Goal: Information Seeking & Learning: Check status

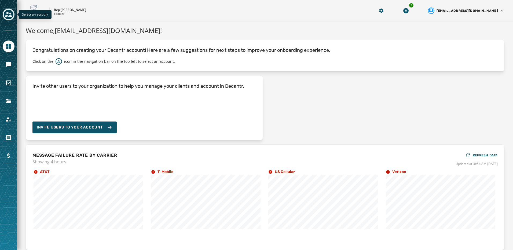
click at [12, 14] on icon "Toggle account select drawer" at bounding box center [9, 15] width 8 height 8
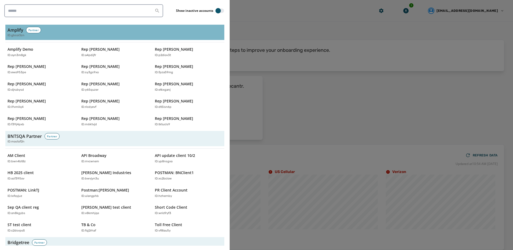
click at [33, 31] on div "Partner" at bounding box center [33, 30] width 15 height 6
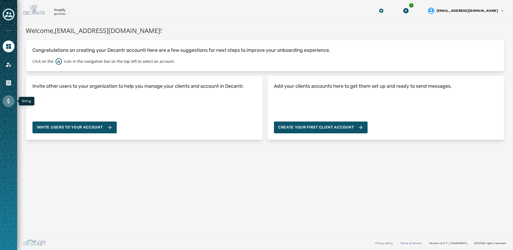
click at [7, 101] on icon "Navigate to Billing" at bounding box center [8, 101] width 6 height 6
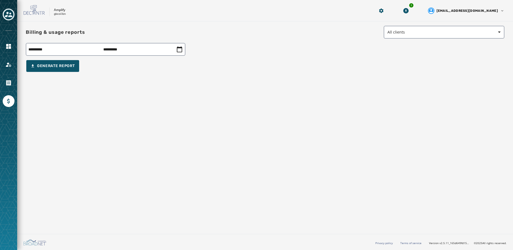
click at [182, 47] on icon at bounding box center [179, 49] width 6 height 6
click at [181, 48] on icon at bounding box center [179, 49] width 5 height 6
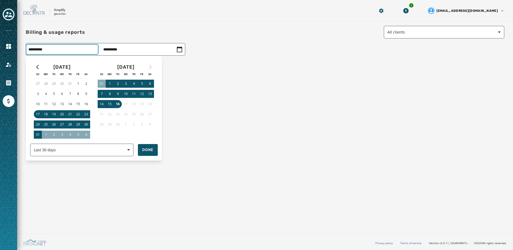
click at [46, 51] on div "**********" at bounding box center [106, 49] width 160 height 13
drag, startPoint x: 273, startPoint y: 91, endPoint x: 206, endPoint y: 107, distance: 69.1
click at [272, 90] on div at bounding box center [256, 125] width 513 height 250
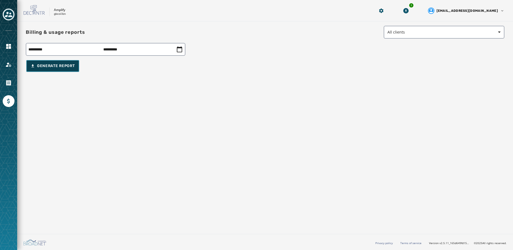
click at [61, 69] on button "Generate Report" at bounding box center [52, 66] width 53 height 12
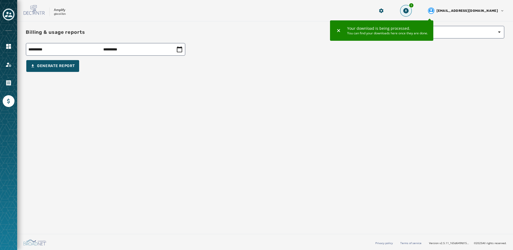
click at [408, 11] on icon "Download Menu" at bounding box center [405, 10] width 5 height 5
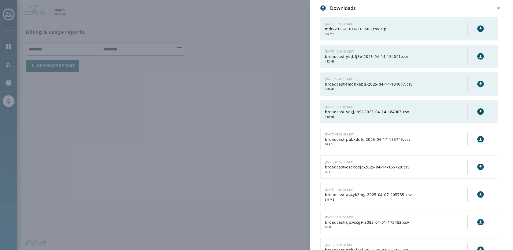
click at [478, 27] on icon at bounding box center [480, 29] width 4 height 4
click at [158, 79] on div "Downloads [DATE] 10:55:48 MDT mdr-2025-09-16-165508.csv.zip 3.0 MB [DATE] 12:40…" at bounding box center [256, 125] width 513 height 250
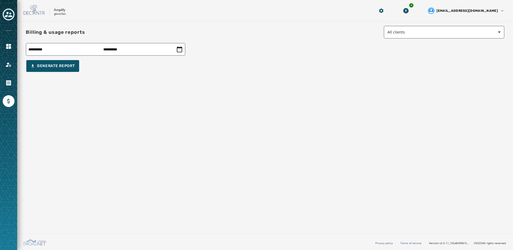
click at [11, 52] on div at bounding box center [9, 46] width 12 height 12
click at [11, 47] on icon "Navigate to Home" at bounding box center [8, 46] width 6 height 6
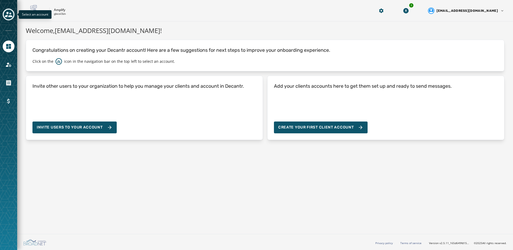
click at [8, 16] on icon "Toggle account select drawer" at bounding box center [9, 15] width 8 height 8
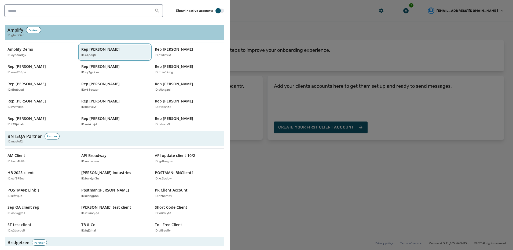
click at [102, 55] on div "ID: a4pdijfr" at bounding box center [112, 55] width 62 height 5
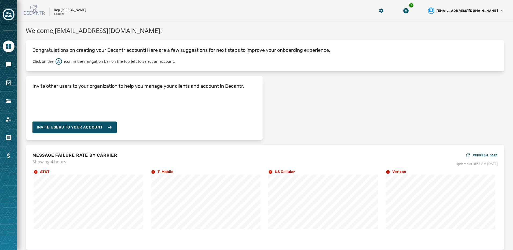
click at [12, 16] on icon "Toggle account select drawer" at bounding box center [9, 14] width 8 height 5
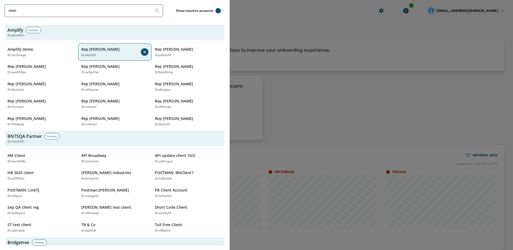
click at [118, 46] on button "Rep [PERSON_NAME] ID: a4pdijfr" at bounding box center [115, 51] width 72 height 15
click at [91, 51] on p "Rep [PERSON_NAME]" at bounding box center [100, 49] width 38 height 5
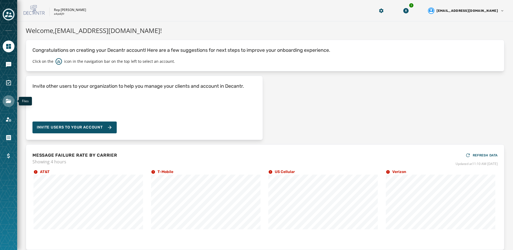
click at [7, 103] on icon "Navigate to Files" at bounding box center [8, 101] width 5 height 4
click at [6, 17] on icon "Toggle account select drawer" at bounding box center [9, 14] width 8 height 5
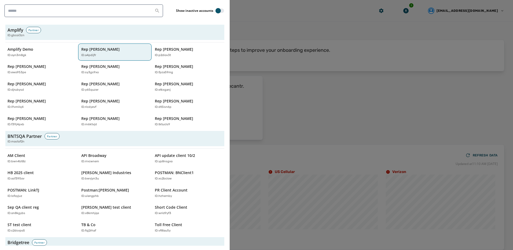
click at [101, 54] on div "ID: a4pdijfr" at bounding box center [112, 55] width 62 height 5
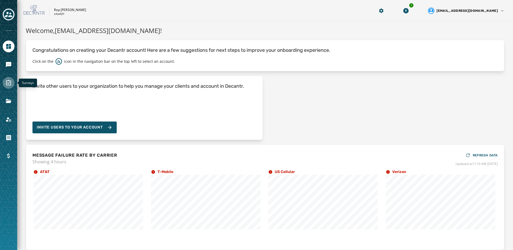
click at [12, 84] on link "Navigate to Surveys" at bounding box center [9, 83] width 12 height 12
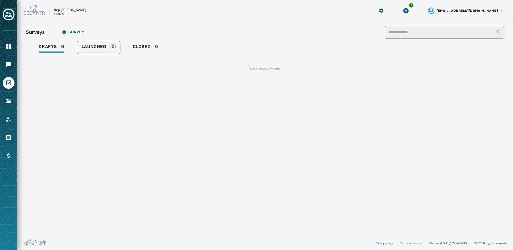
click at [85, 48] on span "Launched" at bounding box center [93, 46] width 25 height 5
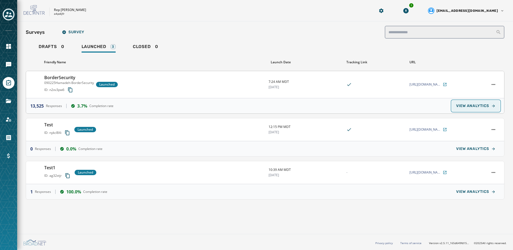
click at [476, 104] on span "VIEW ANALYTICS" at bounding box center [472, 106] width 33 height 4
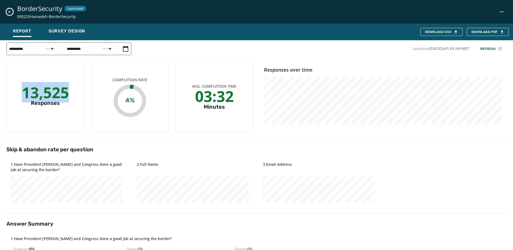
drag, startPoint x: 24, startPoint y: 91, endPoint x: 73, endPoint y: 100, distance: 49.3
click at [73, 100] on div "13,525 Responses" at bounding box center [45, 97] width 78 height 71
drag, startPoint x: 73, startPoint y: 100, endPoint x: 69, endPoint y: 115, distance: 15.1
click at [69, 116] on div "13,525 Responses" at bounding box center [45, 97] width 78 height 71
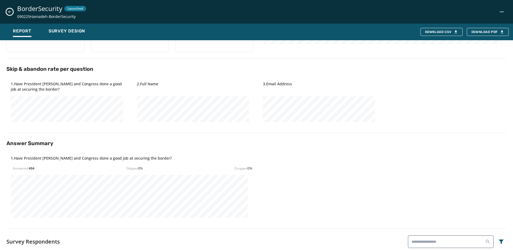
scroll to position [107, 0]
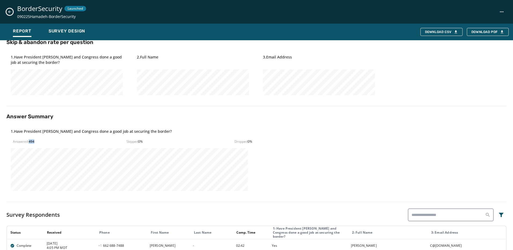
drag, startPoint x: 30, startPoint y: 141, endPoint x: 36, endPoint y: 140, distance: 6.8
click at [36, 140] on div "Answered: 494 Skipped 0 % Dropped 0 %" at bounding box center [132, 141] width 239 height 4
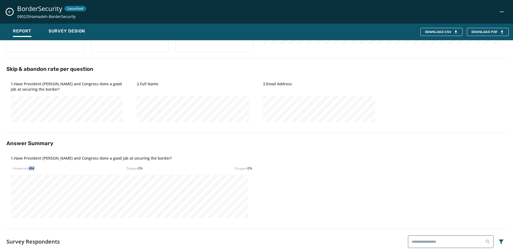
scroll to position [0, 0]
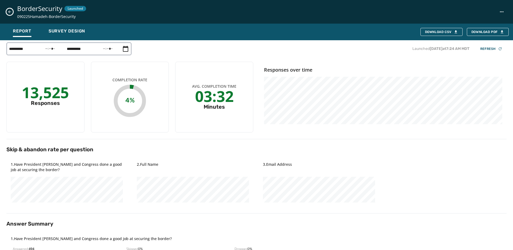
click at [121, 146] on h2 "Skip & abandon rate per question" at bounding box center [256, 150] width 500 height 8
click at [8, 14] on button "Close survey details drawer" at bounding box center [9, 12] width 6 height 6
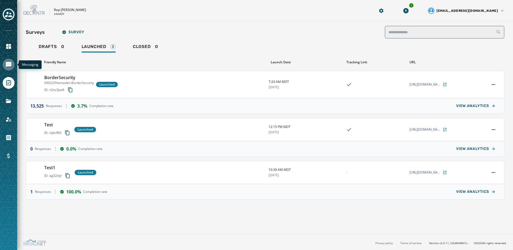
click at [9, 66] on icon "Navigate to Messaging" at bounding box center [8, 64] width 5 height 5
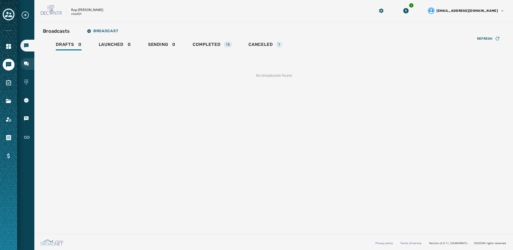
click at [29, 65] on div "Inbox" at bounding box center [27, 64] width 14 height 12
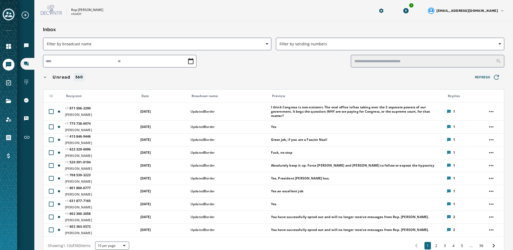
click at [24, 13] on icon "Expand sub nav menu" at bounding box center [25, 15] width 9 height 9
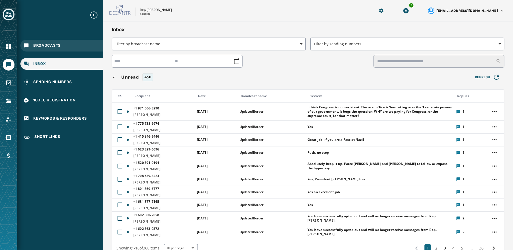
click at [50, 45] on span "Broadcasts" at bounding box center [46, 45] width 27 height 5
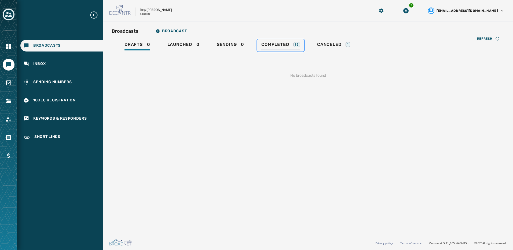
click at [267, 47] on div "Completed 15" at bounding box center [280, 46] width 39 height 9
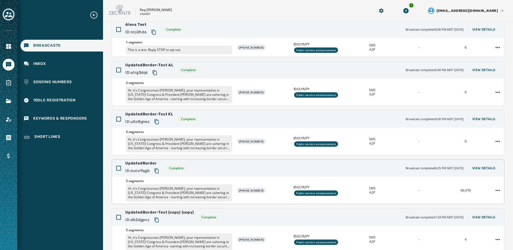
scroll to position [80, 0]
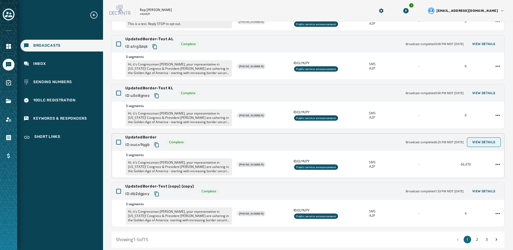
click at [487, 140] on span "View Details" at bounding box center [483, 142] width 23 height 4
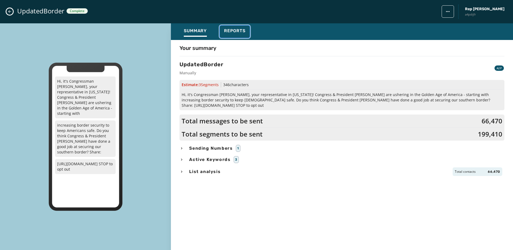
click at [235, 29] on span "Reports" at bounding box center [234, 30] width 21 height 5
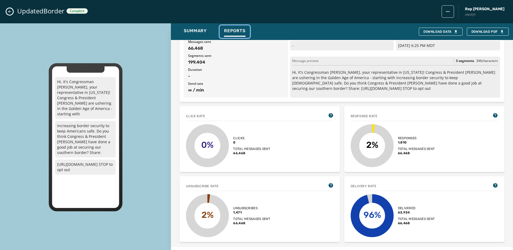
scroll to position [54, 0]
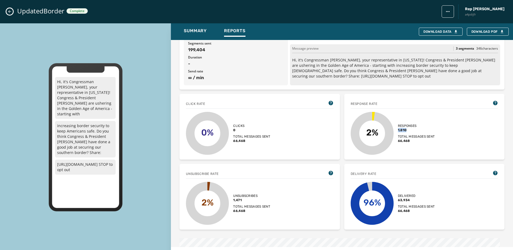
drag, startPoint x: 404, startPoint y: 131, endPoint x: 396, endPoint y: 131, distance: 7.8
click at [398, 131] on span "1,810" at bounding box center [416, 130] width 37 height 4
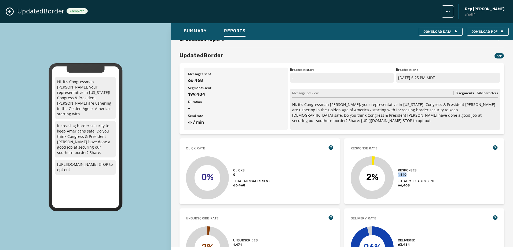
scroll to position [0, 0]
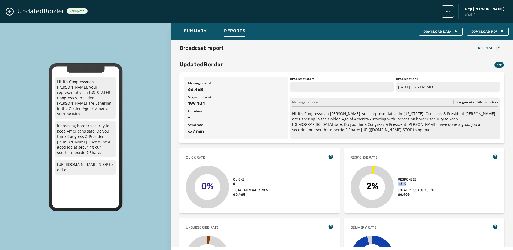
click at [8, 12] on icon "Close admin drawer" at bounding box center [10, 11] width 4 height 4
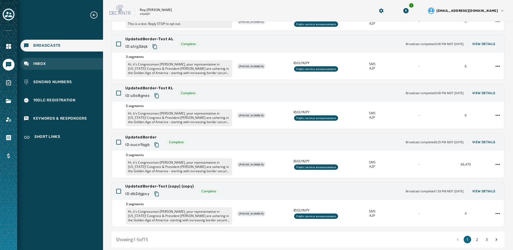
click at [43, 65] on span "Inbox" at bounding box center [39, 63] width 13 height 5
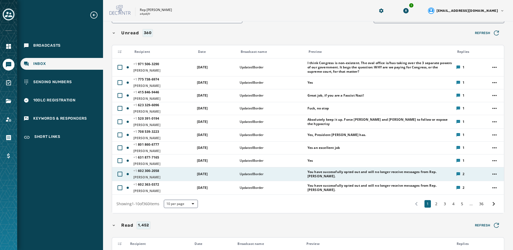
scroll to position [54, 0]
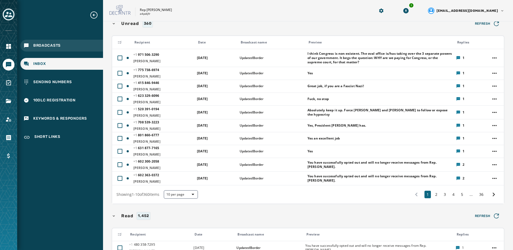
click at [50, 43] on span "Broadcasts" at bounding box center [46, 45] width 27 height 5
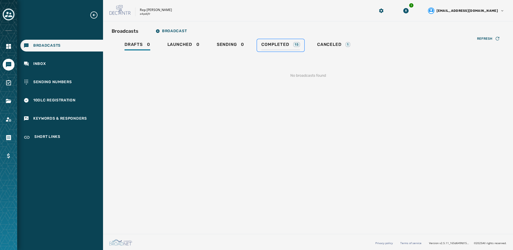
click at [283, 48] on div "Completed 15" at bounding box center [280, 46] width 39 height 9
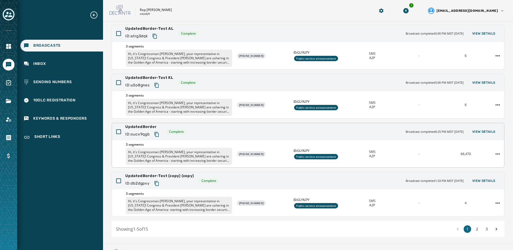
scroll to position [101, 0]
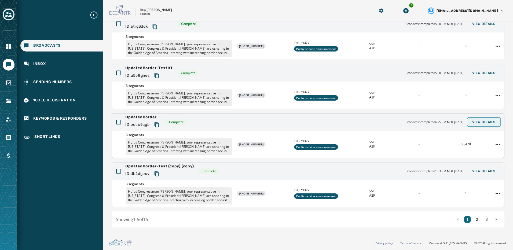
click at [482, 123] on span "View Details" at bounding box center [483, 122] width 23 height 4
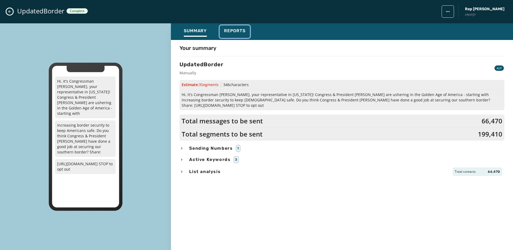
click at [233, 34] on div "Reports" at bounding box center [234, 32] width 21 height 9
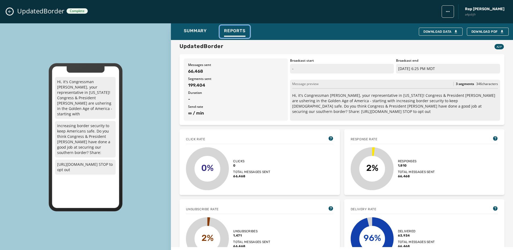
scroll to position [27, 0]
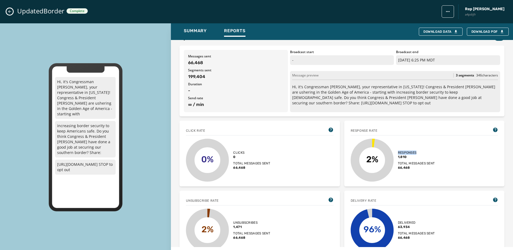
drag, startPoint x: 396, startPoint y: 151, endPoint x: 425, endPoint y: 153, distance: 29.0
click at [425, 153] on span "Responses" at bounding box center [416, 152] width 37 height 4
click at [348, 132] on div "Response rate 2% Responses 1,810 Total messages sent 66,468" at bounding box center [424, 154] width 160 height 66
drag, startPoint x: 348, startPoint y: 131, endPoint x: 365, endPoint y: 133, distance: 17.5
click at [365, 133] on div "Response rate 2% Responses 1,810 Total messages sent 66,468" at bounding box center [424, 154] width 160 height 66
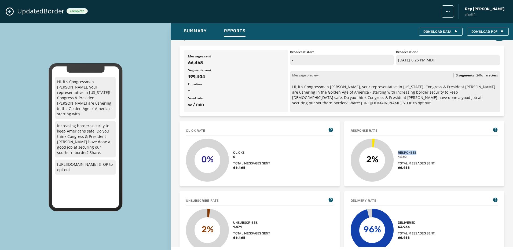
drag, startPoint x: 365, startPoint y: 133, endPoint x: 416, endPoint y: 152, distance: 54.2
click at [416, 152] on span "Responses" at bounding box center [416, 152] width 37 height 4
click at [438, 157] on div "2% Responses 1,810 Total messages sent 66,468" at bounding box center [423, 160] width 147 height 43
drag, startPoint x: 397, startPoint y: 153, endPoint x: 407, endPoint y: 153, distance: 9.9
click at [407, 153] on span "Responses" at bounding box center [416, 152] width 37 height 4
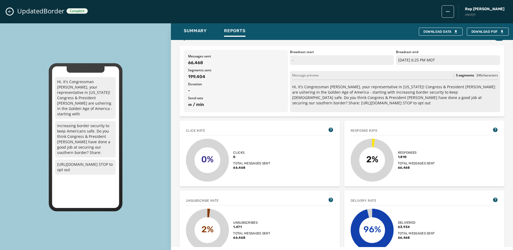
drag, startPoint x: 407, startPoint y: 153, endPoint x: 416, endPoint y: 152, distance: 9.1
click at [416, 152] on span "Responses" at bounding box center [416, 152] width 37 height 4
click at [205, 32] on span "Summary" at bounding box center [195, 30] width 23 height 5
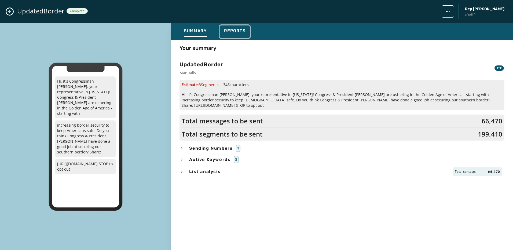
click at [227, 33] on span "Reports" at bounding box center [234, 30] width 21 height 5
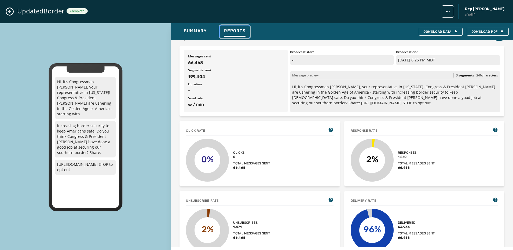
scroll to position [0, 0]
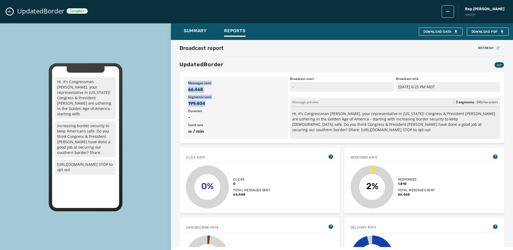
drag, startPoint x: 188, startPoint y: 84, endPoint x: 214, endPoint y: 103, distance: 32.9
click at [214, 103] on div "Messages sent 66,468 Segments sent 199,404 Duration - Send rate ∞ / min" at bounding box center [236, 108] width 104 height 62
click at [214, 102] on span "199,404" at bounding box center [235, 103] width 95 height 6
click at [212, 101] on span "199,404" at bounding box center [235, 103] width 95 height 6
click at [211, 103] on span "199,404" at bounding box center [235, 103] width 95 height 6
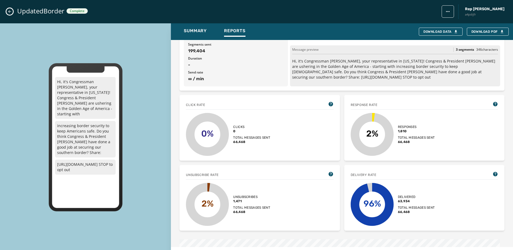
scroll to position [54, 0]
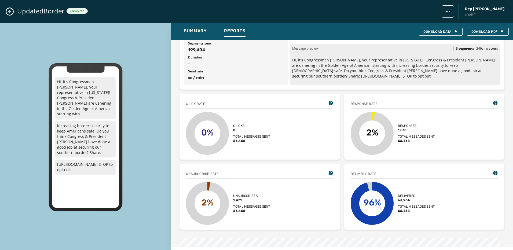
click at [10, 11] on icon "Close admin drawer" at bounding box center [10, 11] width 4 height 4
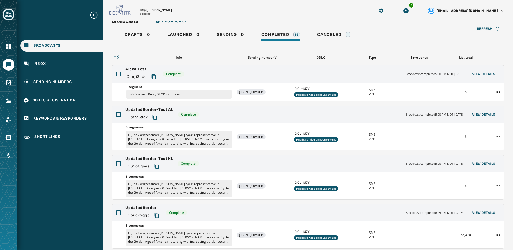
scroll to position [0, 0]
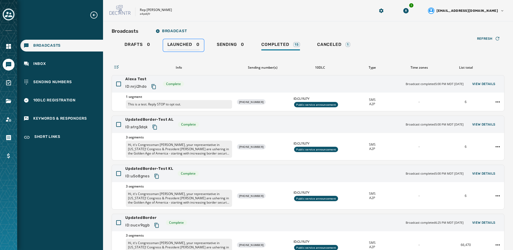
click at [175, 50] on div "Launched 0" at bounding box center [183, 46] width 32 height 9
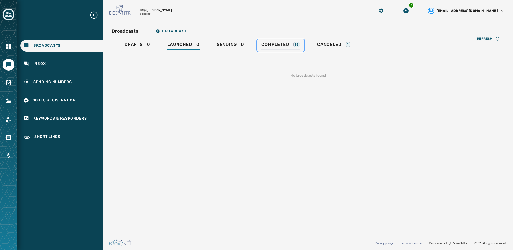
click at [279, 44] on span "Completed" at bounding box center [275, 44] width 28 height 5
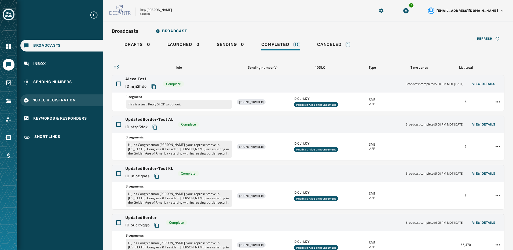
click at [67, 99] on span "10DLC Registration" at bounding box center [54, 100] width 42 height 5
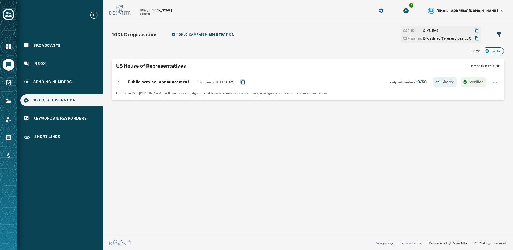
click at [58, 129] on div "Broadcasts Inbox Sending Numbers 10DLC Registration Keywords & Responders Short…" at bounding box center [60, 77] width 86 height 133
click at [57, 122] on div "Keywords & Responders" at bounding box center [61, 119] width 83 height 12
